Goal: Navigation & Orientation: Find specific page/section

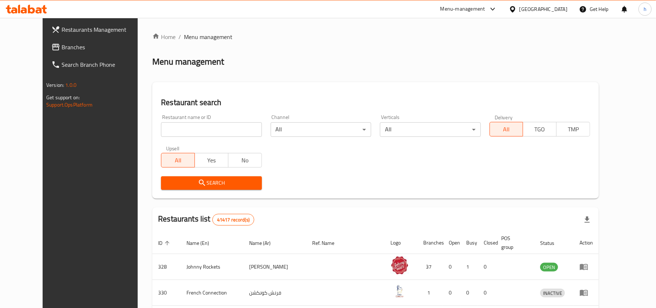
click at [550, 9] on div "[GEOGRAPHIC_DATA]" at bounding box center [544, 9] width 48 height 8
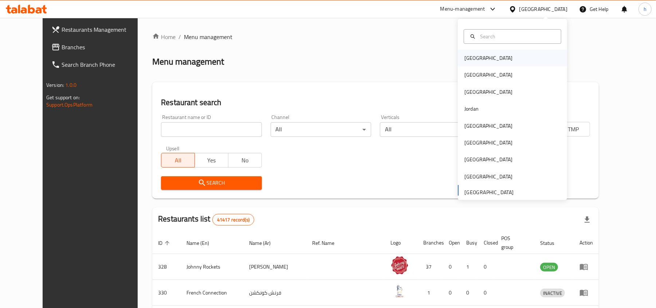
click at [474, 59] on div "[GEOGRAPHIC_DATA]" at bounding box center [489, 58] width 48 height 8
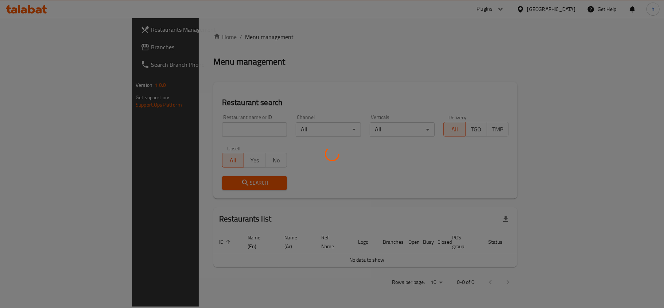
click at [516, 8] on div at bounding box center [332, 154] width 664 height 308
click at [486, 33] on div at bounding box center [332, 154] width 664 height 308
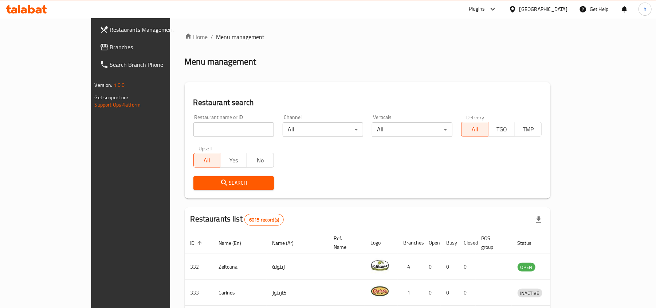
click at [485, 8] on div "Plugins" at bounding box center [477, 9] width 16 height 9
click at [551, 40] on ol "Home / Menu management" at bounding box center [368, 36] width 366 height 9
